Goal: Task Accomplishment & Management: Manage account settings

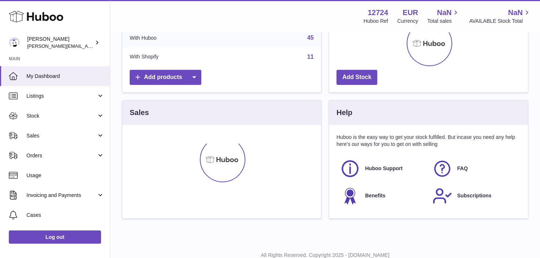
scroll to position [128, 0]
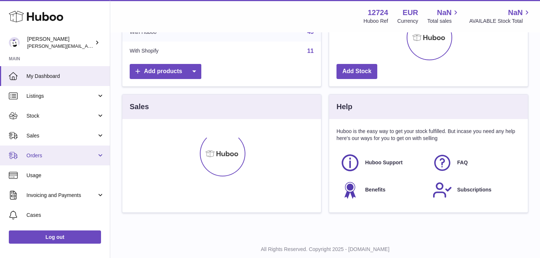
click at [86, 150] on link "Orders" at bounding box center [55, 156] width 110 height 20
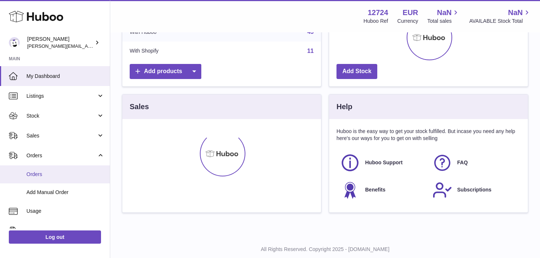
click at [70, 170] on link "Orders" at bounding box center [55, 174] width 110 height 18
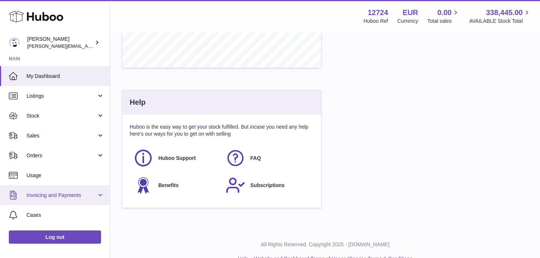
scroll to position [348, 0]
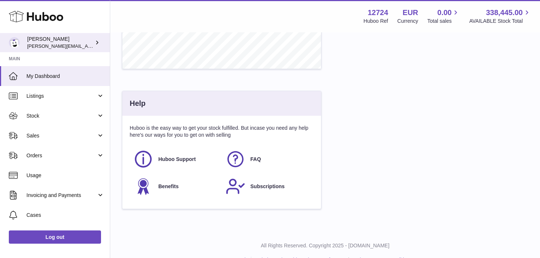
click at [93, 43] on div "Sebastian Lewis sebastian@ffern.co" at bounding box center [60, 43] width 66 height 14
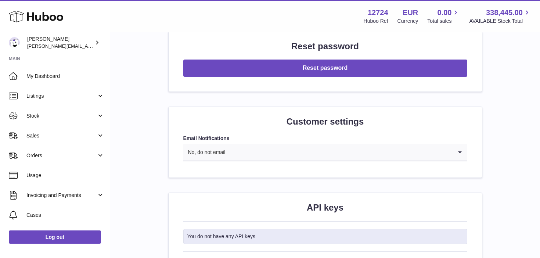
scroll to position [787, 0]
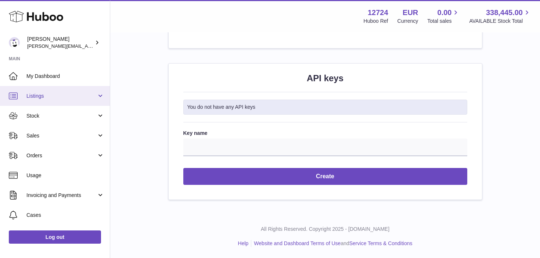
click at [48, 96] on span "Listings" at bounding box center [61, 96] width 70 height 7
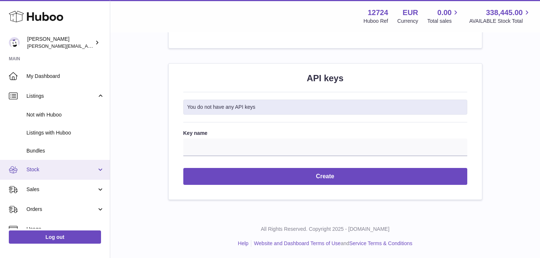
click at [56, 173] on span "Stock" at bounding box center [61, 169] width 70 height 7
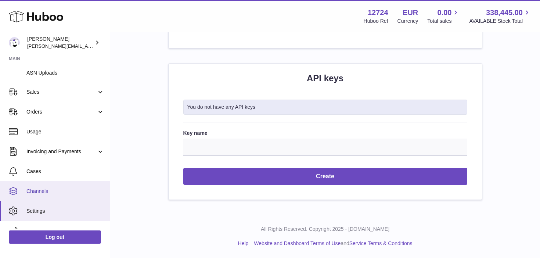
scroll to position [200, 0]
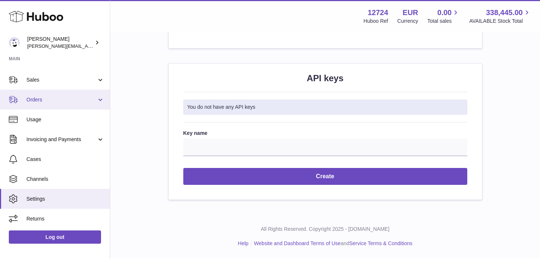
click at [47, 101] on span "Orders" at bounding box center [61, 99] width 70 height 7
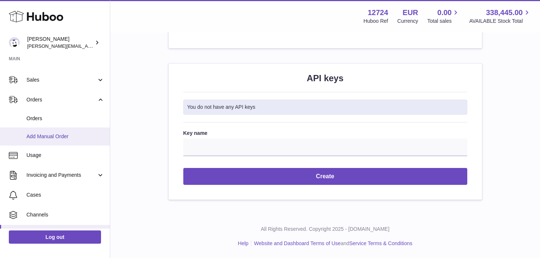
click at [42, 135] on span "Add Manual Order" at bounding box center [65, 136] width 78 height 7
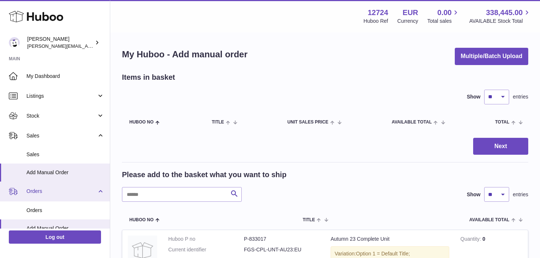
click at [47, 192] on span "Orders" at bounding box center [61, 191] width 70 height 7
click at [47, 194] on span "Orders" at bounding box center [61, 191] width 70 height 7
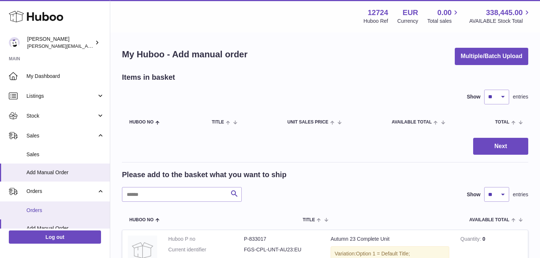
click at [42, 211] on span "Orders" at bounding box center [65, 210] width 78 height 7
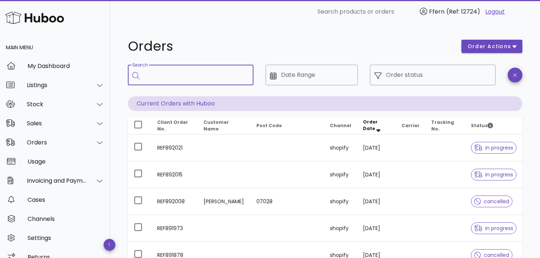
click at [212, 74] on input "Search" at bounding box center [196, 75] width 104 height 12
type input "*******"
